Goal: Information Seeking & Learning: Learn about a topic

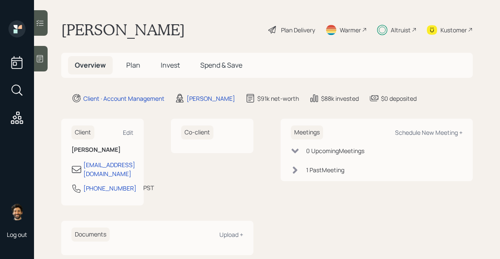
click at [391, 32] on div "Altruist" at bounding box center [401, 30] width 20 height 9
click at [168, 61] on span "Invest" at bounding box center [170, 64] width 19 height 9
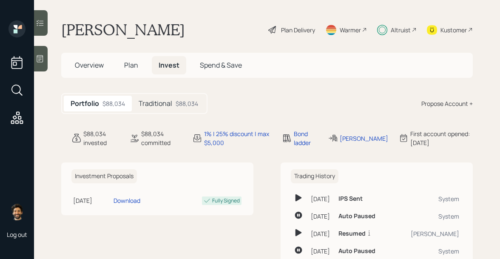
click at [174, 101] on div "Traditional $88,034" at bounding box center [168, 104] width 73 height 16
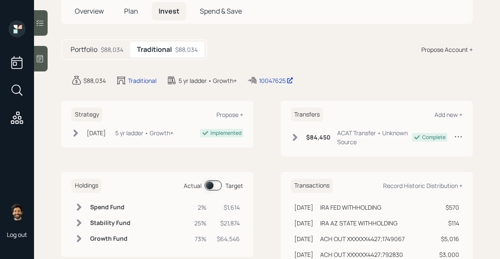
scroll to position [71, 0]
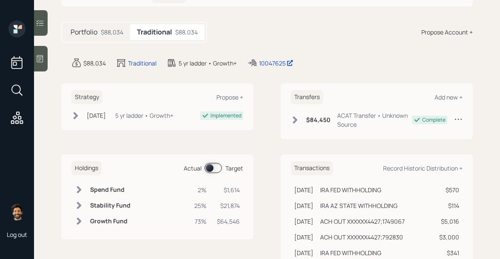
click at [208, 163] on span at bounding box center [213, 168] width 17 height 10
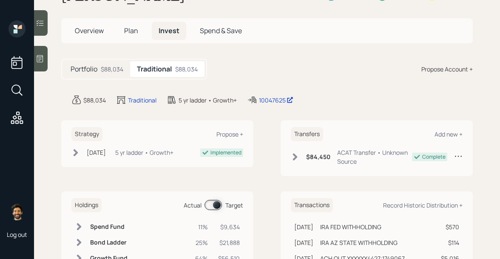
scroll to position [0, 0]
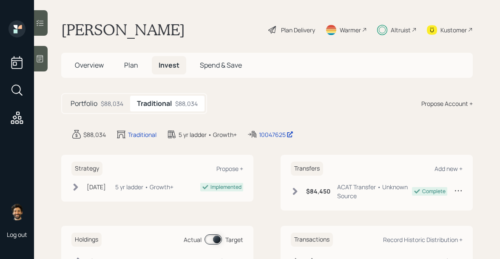
click at [394, 30] on div "Altruist" at bounding box center [401, 30] width 20 height 9
